Goal: Task Accomplishment & Management: Use online tool/utility

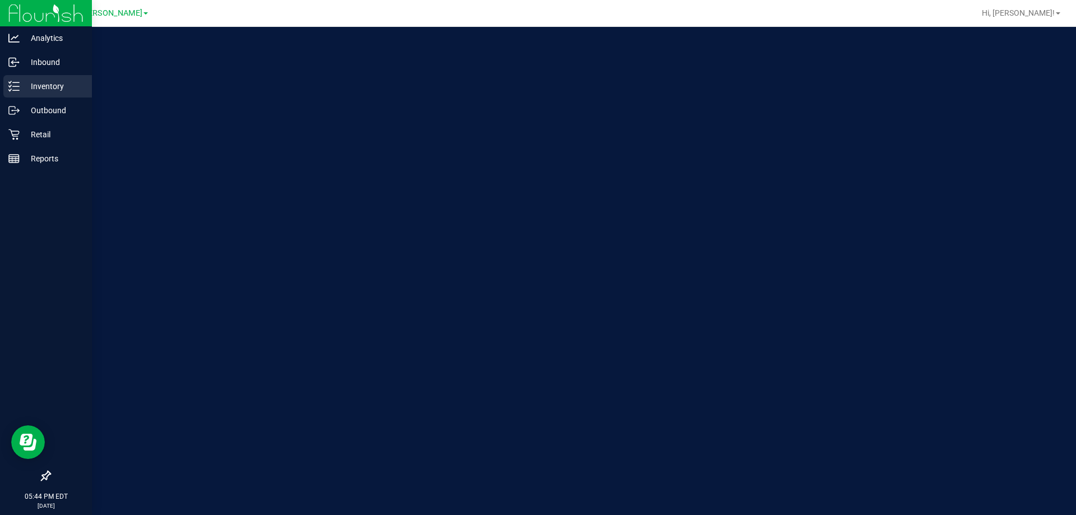
click at [50, 88] on p "Inventory" at bounding box center [53, 86] width 67 height 13
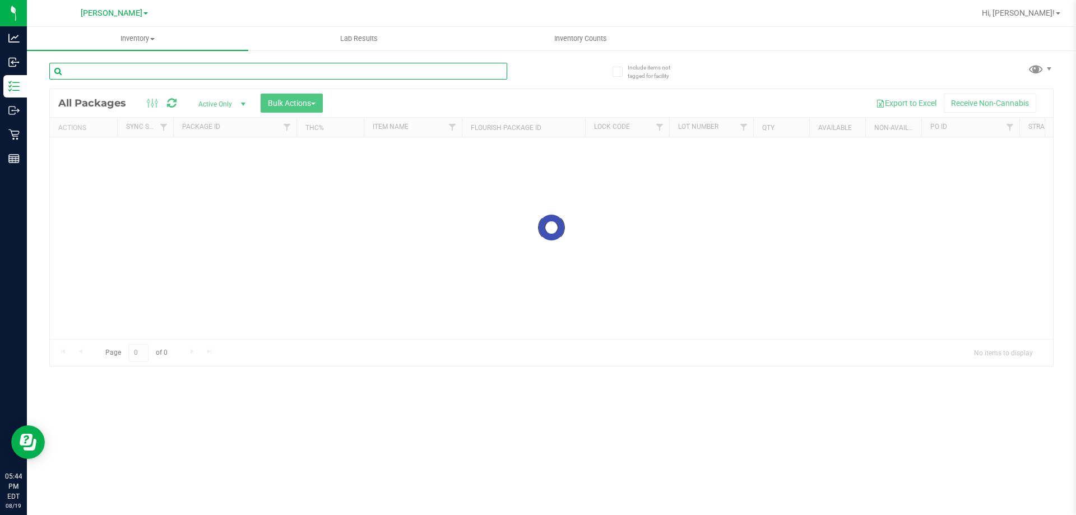
click at [191, 71] on div "Inventory All packages All inventory Waste log Create inventory Lab Results Inv…" at bounding box center [551, 271] width 1049 height 488
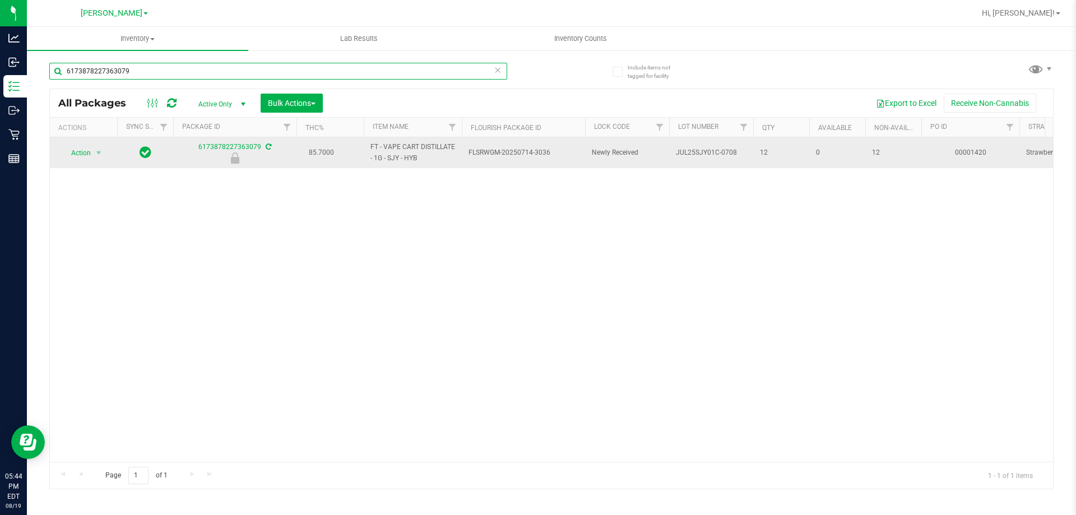
type input "6173878227363079"
click at [92, 154] on span "select" at bounding box center [99, 153] width 14 height 16
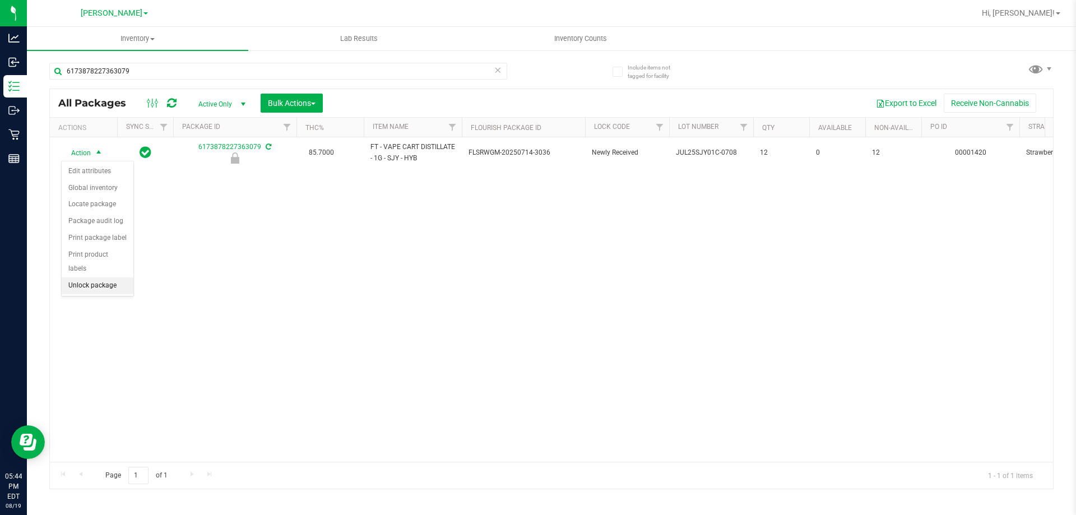
click at [113, 277] on li "Unlock package" at bounding box center [98, 285] width 72 height 17
